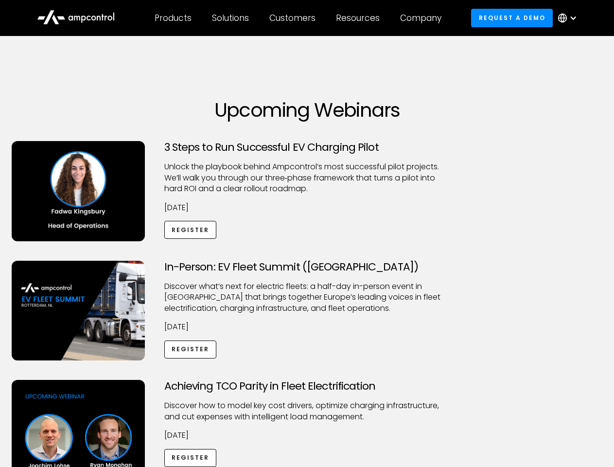
click at [299, 18] on div "Customers" at bounding box center [292, 18] width 46 height 11
click at [173, 18] on div "Products" at bounding box center [173, 18] width 37 height 11
click at [231, 18] on div "Solutions" at bounding box center [230, 18] width 37 height 11
click at [294, 18] on div "Customers" at bounding box center [292, 18] width 46 height 11
click at [360, 18] on div "Resources" at bounding box center [358, 18] width 44 height 11
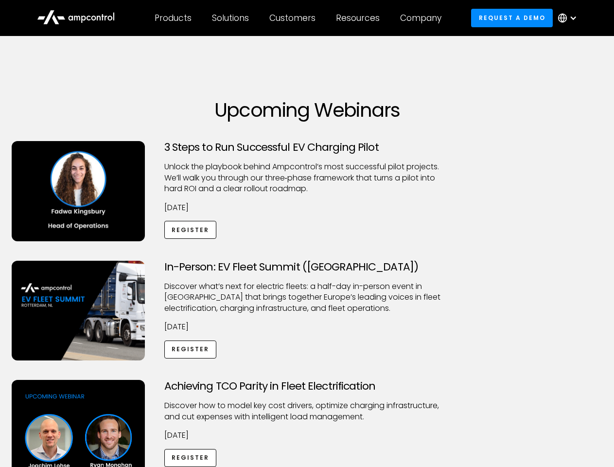
click at [424, 18] on div "Company" at bounding box center [420, 18] width 41 height 11
click at [570, 18] on div at bounding box center [574, 18] width 8 height 8
